Goal: Task Accomplishment & Management: Use online tool/utility

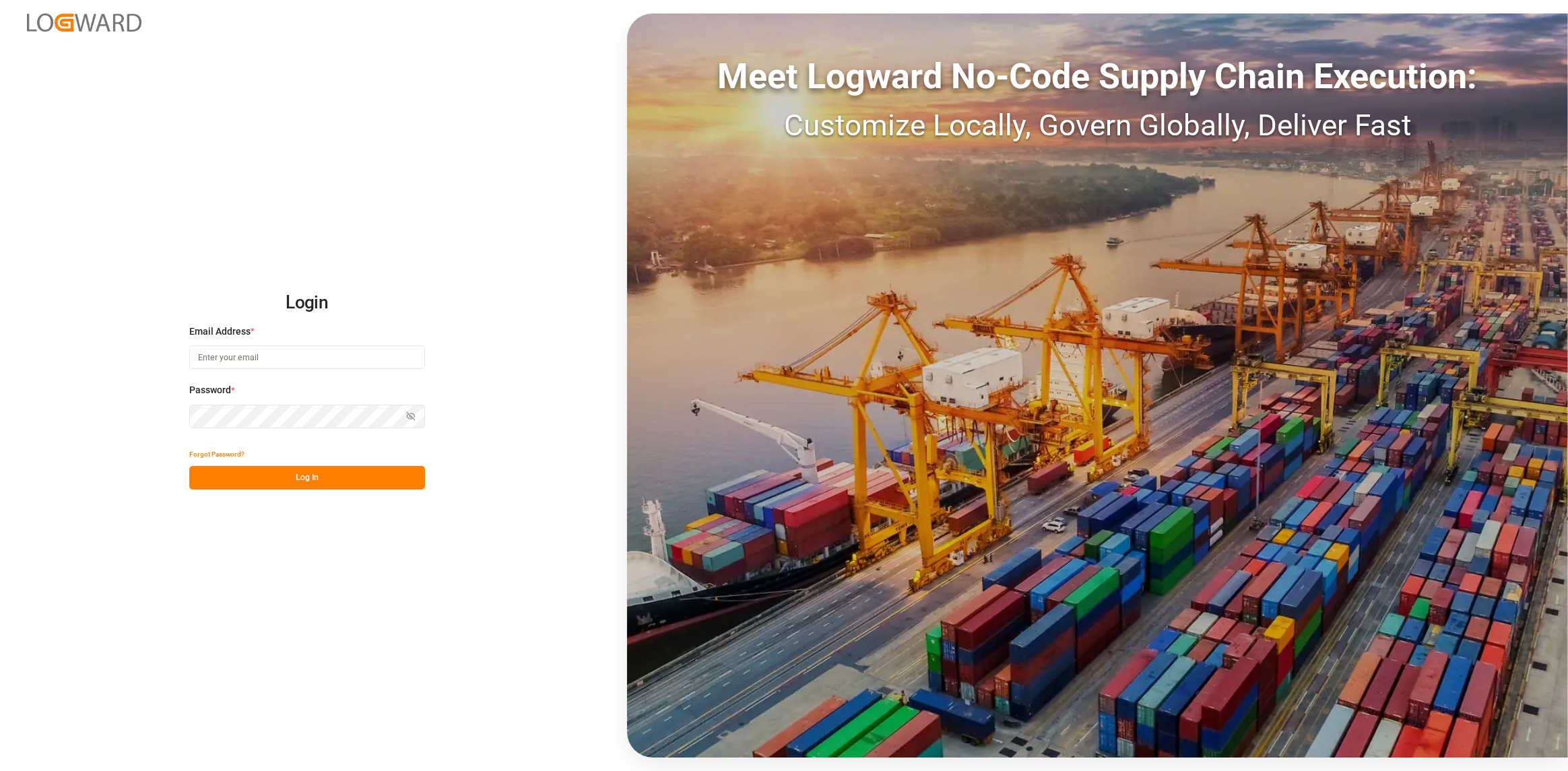
click at [325, 359] on input at bounding box center [307, 356] width 235 height 24
type input "[PERSON_NAME][EMAIL_ADDRESS][DOMAIN_NAME]"
click at [417, 412] on button "Show password" at bounding box center [411, 416] width 29 height 24
click at [302, 474] on button "Log In" at bounding box center [307, 477] width 235 height 24
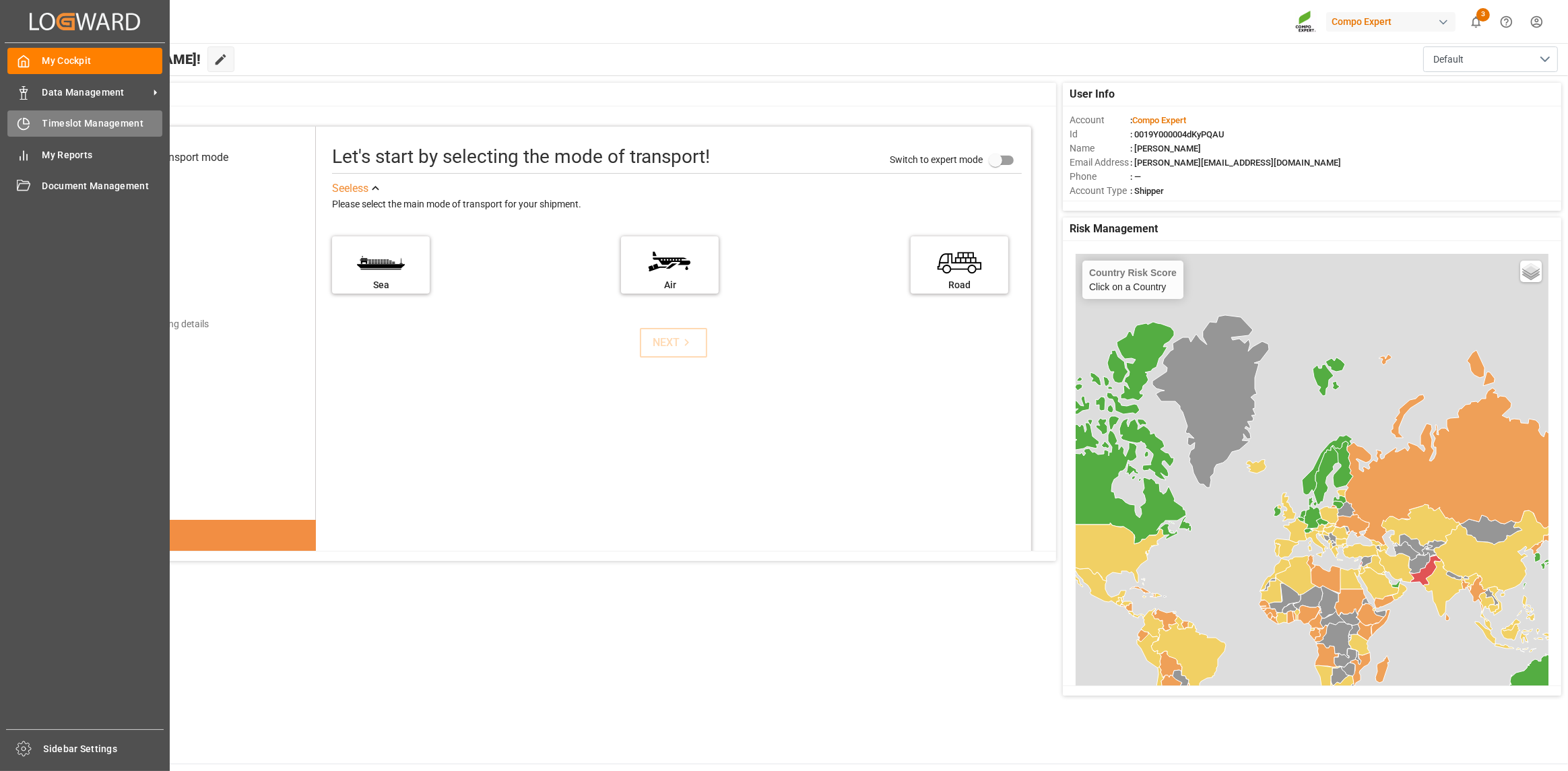
click at [24, 119] on icon at bounding box center [27, 121] width 6 height 6
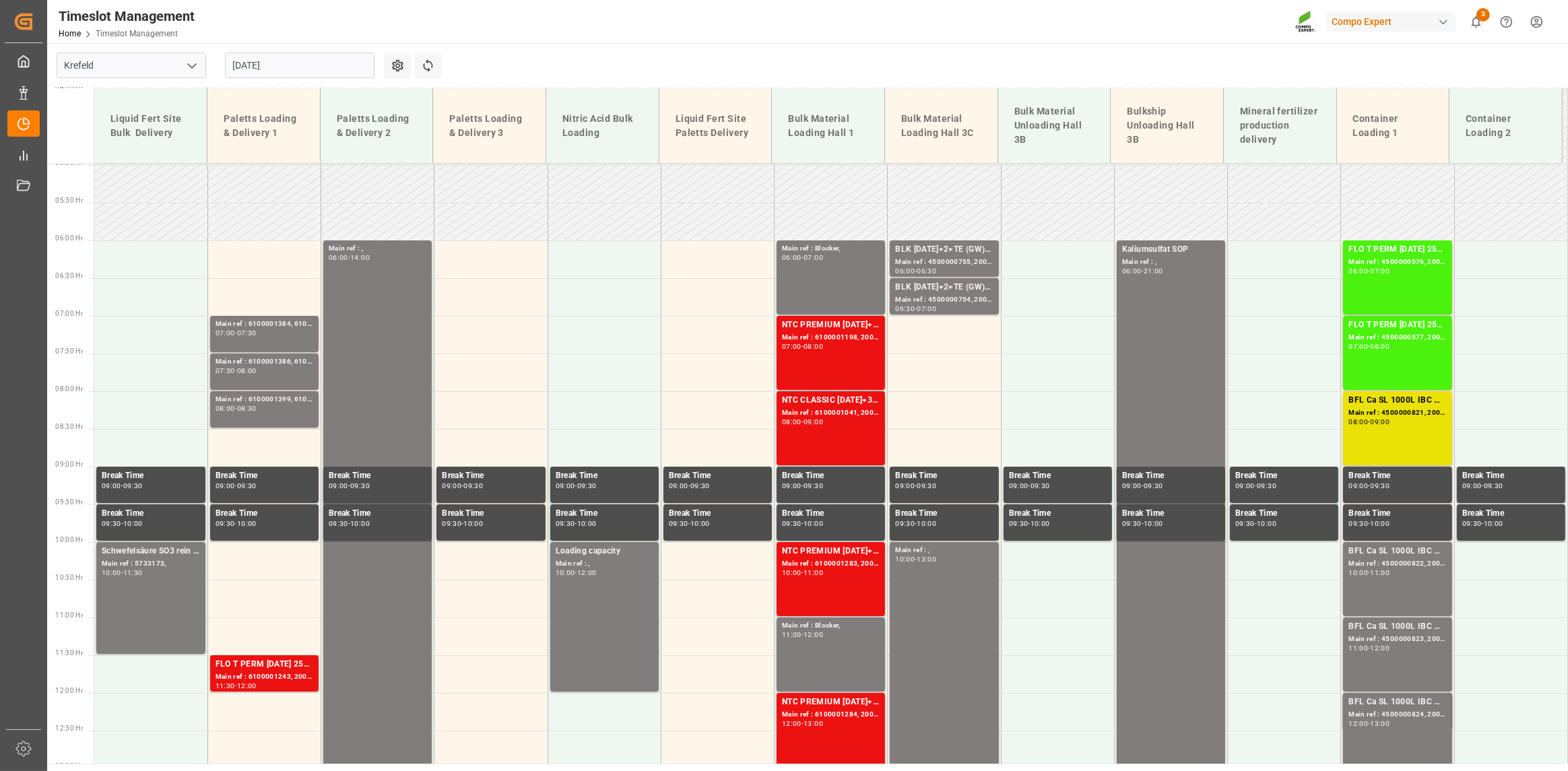
scroll to position [370, 0]
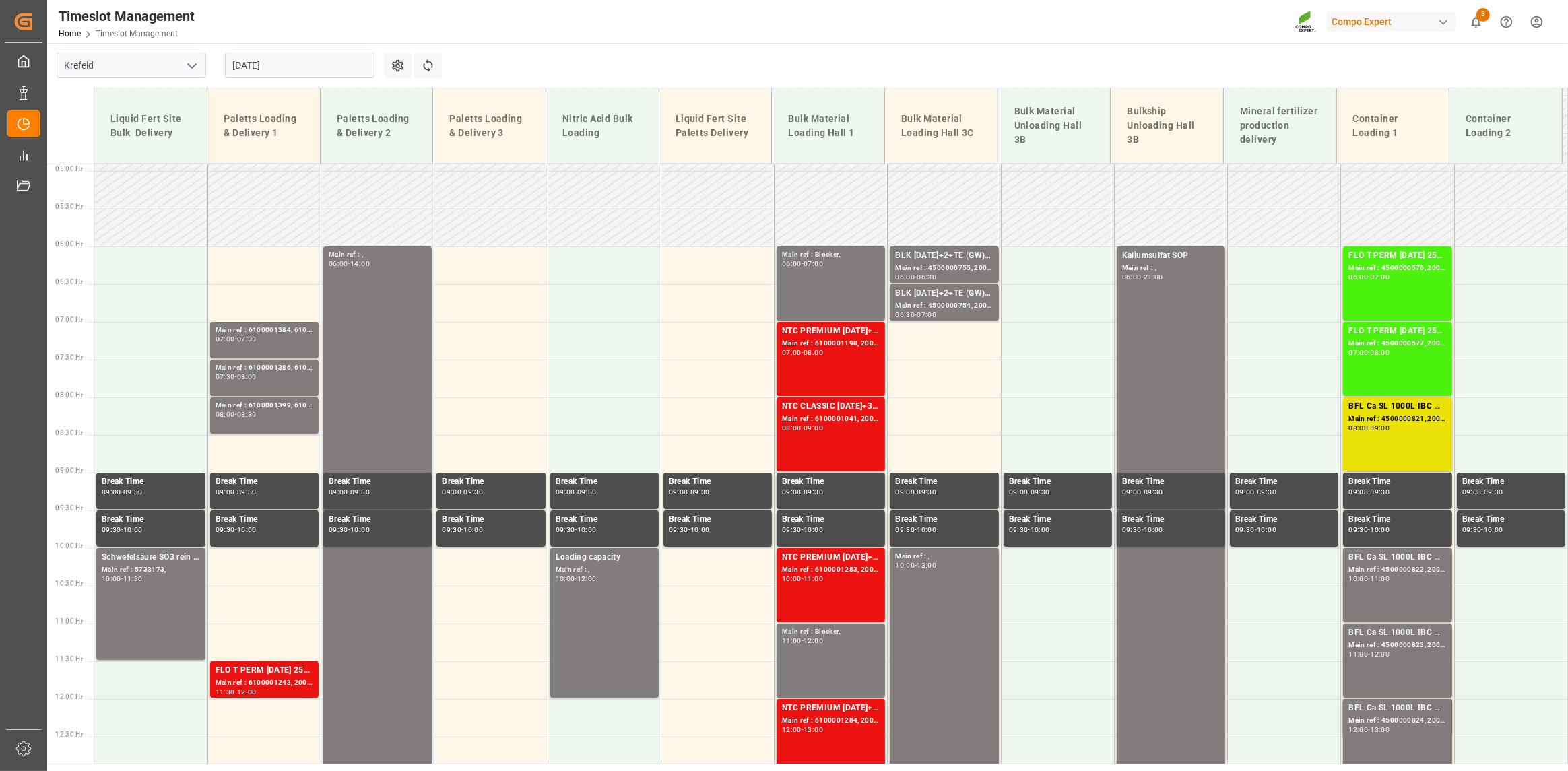
click at [341, 71] on input "[DATE]" at bounding box center [299, 65] width 150 height 26
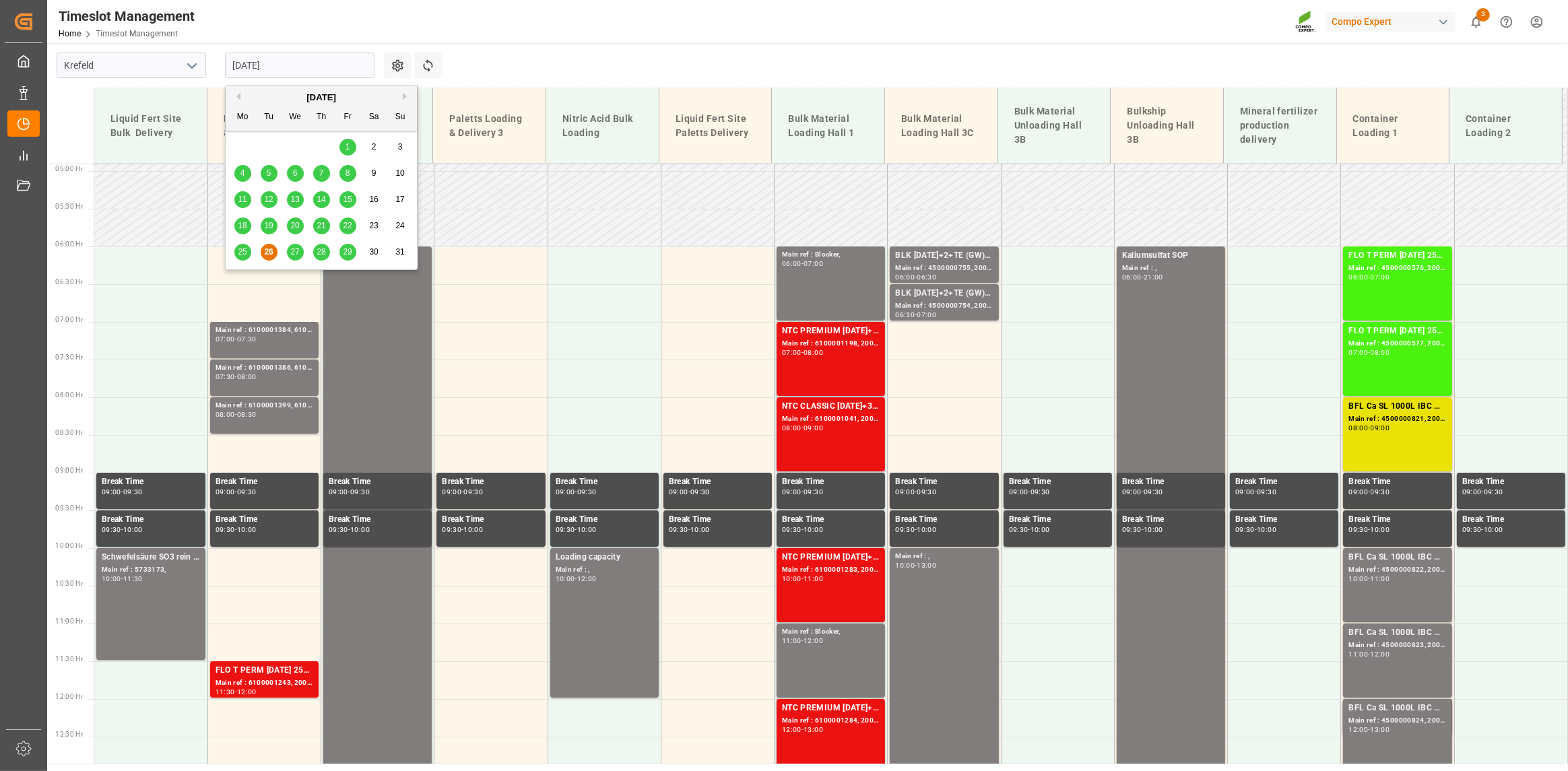
click at [343, 68] on input "[DATE]" at bounding box center [299, 65] width 150 height 26
click at [297, 248] on span "27" at bounding box center [295, 252] width 9 height 10
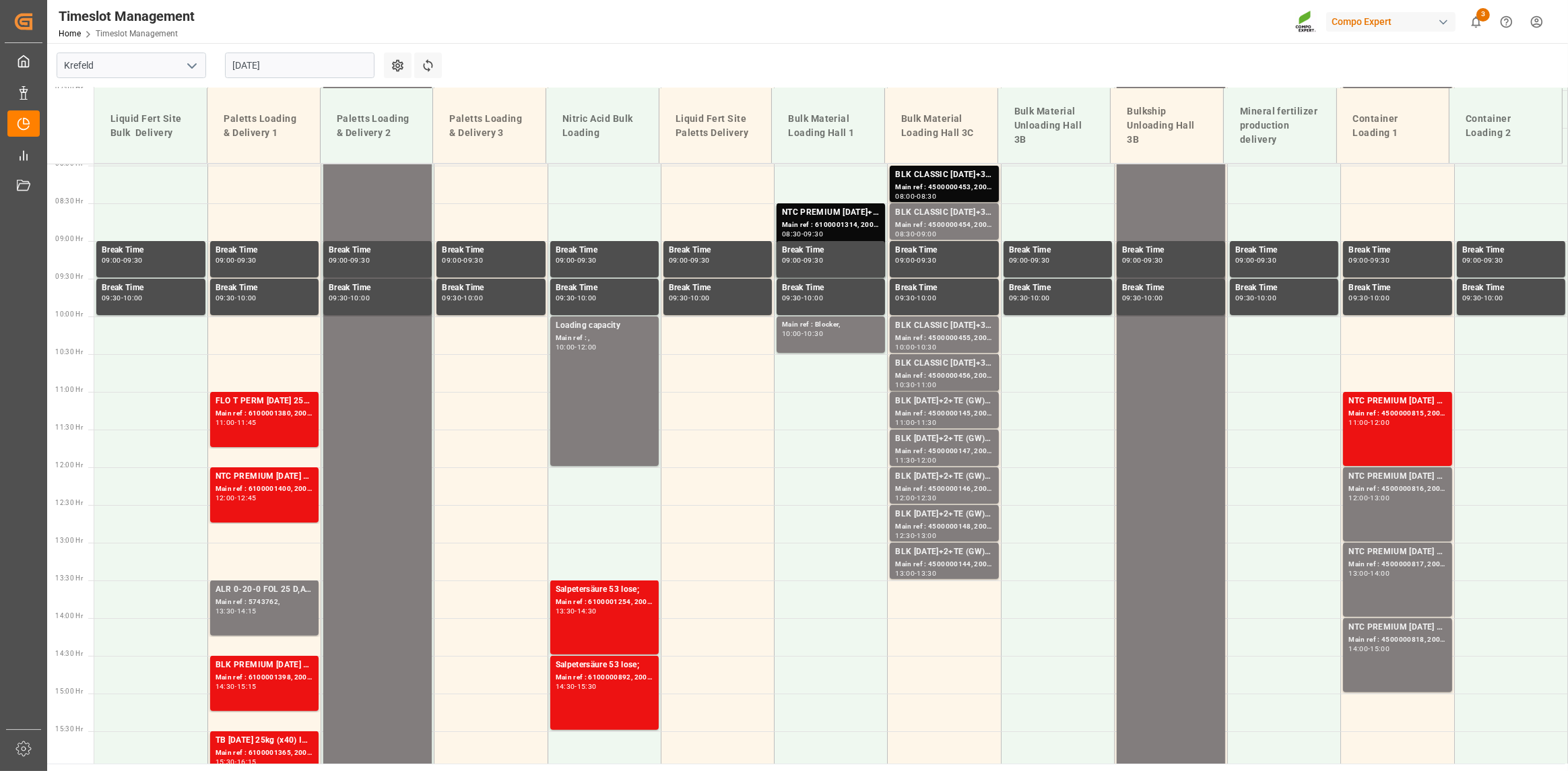
scroll to position [572, 0]
